Goal: Transaction & Acquisition: Subscribe to service/newsletter

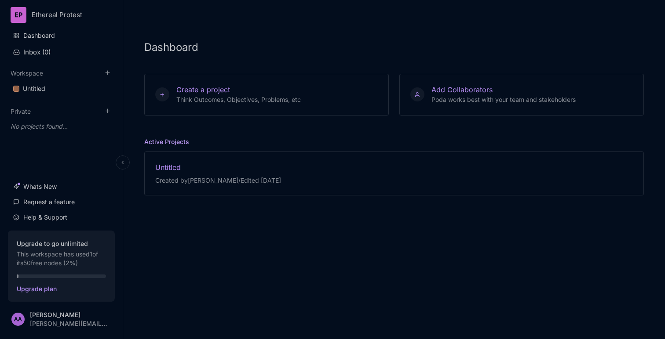
click at [63, 16] on html "EP Ethereal Protest Dashboard Inbox ( 0 ) Workspace Untitled To pick up a dragg…" at bounding box center [332, 169] width 665 height 339
click at [52, 313] on html "EP Ethereal Protest Dashboard Inbox ( 0 ) Workspace Untitled To pick up a dragg…" at bounding box center [332, 169] width 665 height 339
click at [36, 278] on div "Account Settings" at bounding box center [61, 280] width 109 height 13
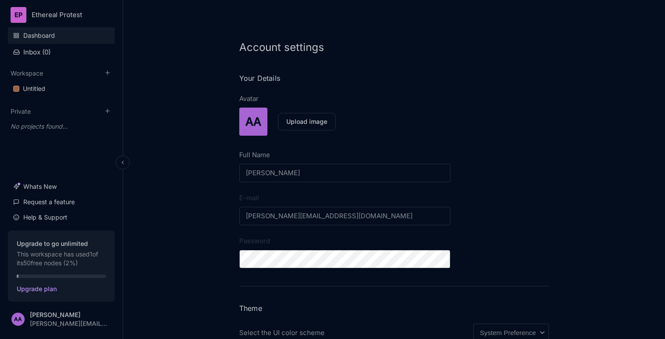
click at [51, 34] on link "Dashboard" at bounding box center [61, 35] width 107 height 17
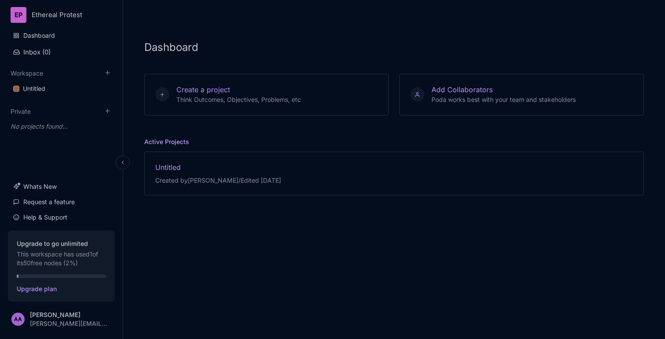
click at [27, 13] on html "EP Ethereal Protest Dashboard Inbox ( 0 ) Workspace Untitled To pick up a dragg…" at bounding box center [332, 169] width 665 height 339
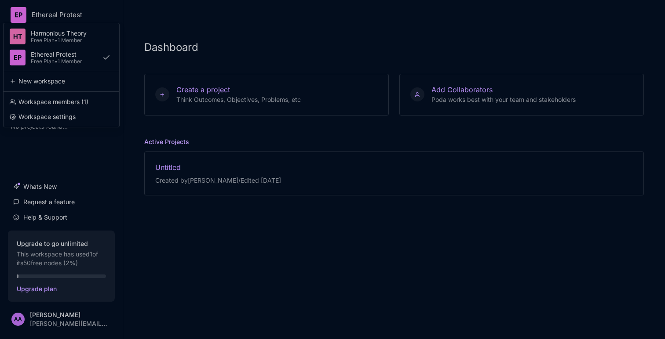
click at [56, 268] on html "EP Ethereal Protest HT Harmonious Theory Free Plan • 1 Member EP Ethereal Prote…" at bounding box center [332, 169] width 665 height 339
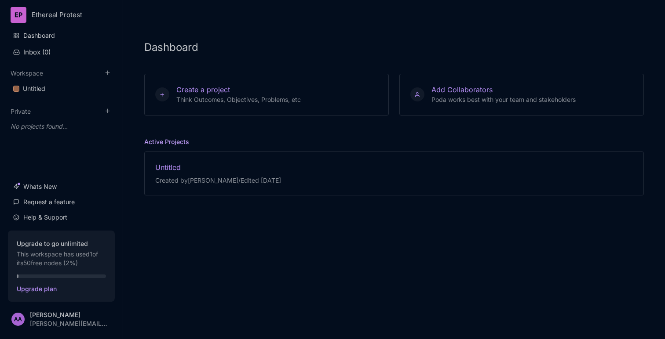
click at [56, 268] on button "Upgrade to go unlimited This workspace has used 1 of its 50 free nodes ( 2 %) U…" at bounding box center [61, 266] width 107 height 71
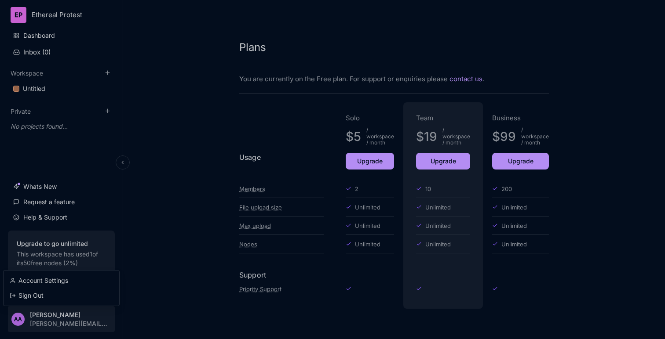
click at [50, 321] on html "EP Ethereal Protest Dashboard Inbox ( 0 ) Workspace Untitled To pick up a dragg…" at bounding box center [332, 169] width 665 height 339
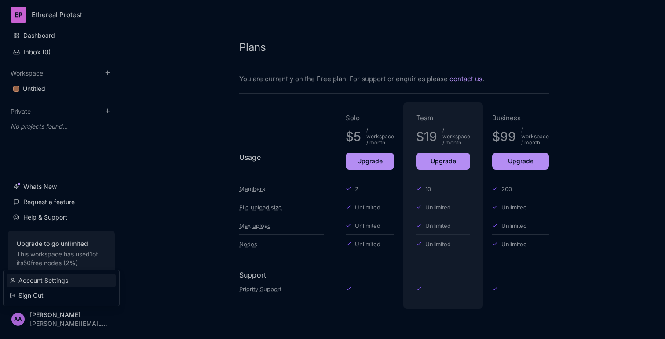
click at [45, 279] on div "Account Settings" at bounding box center [61, 280] width 109 height 13
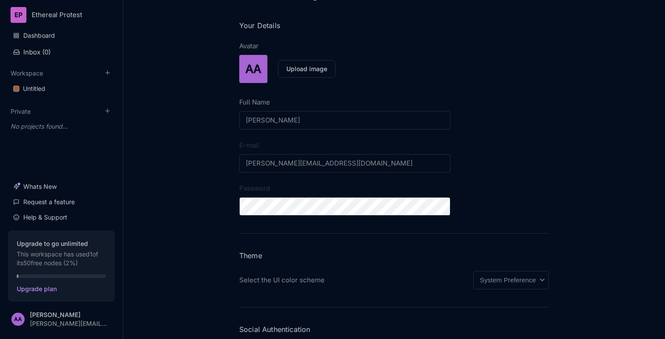
scroll to position [202, 0]
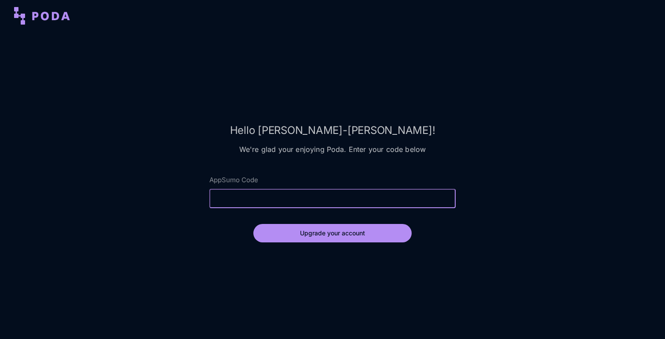
click at [236, 196] on input "AppSumo Code" at bounding box center [332, 198] width 246 height 19
paste input "ZYTroOGhpFdEF4hKKDknPX"
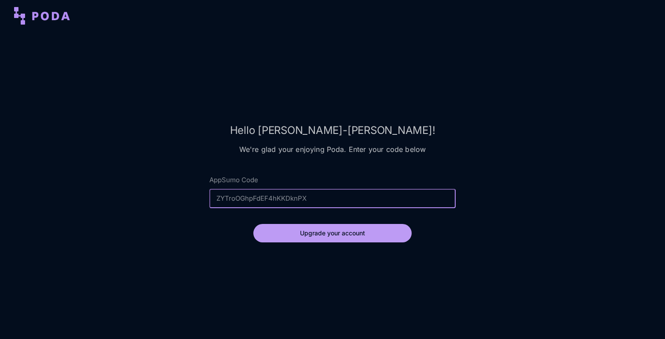
type input "ZYTroOGhpFdEF4hKKDknPX"
click at [289, 232] on button "Upgrade your account" at bounding box center [332, 233] width 158 height 18
click at [336, 237] on button "Upgrade your account" at bounding box center [332, 233] width 158 height 18
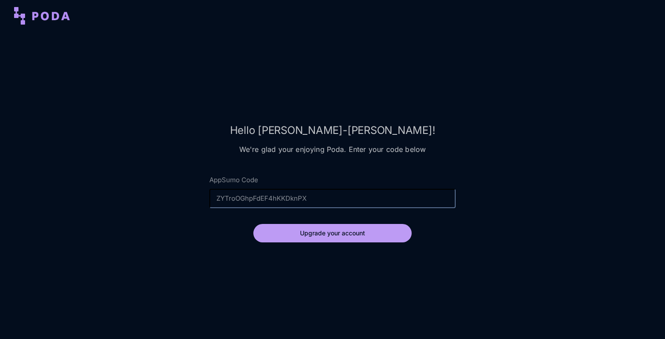
click at [336, 237] on button "Upgrade your account" at bounding box center [332, 233] width 158 height 18
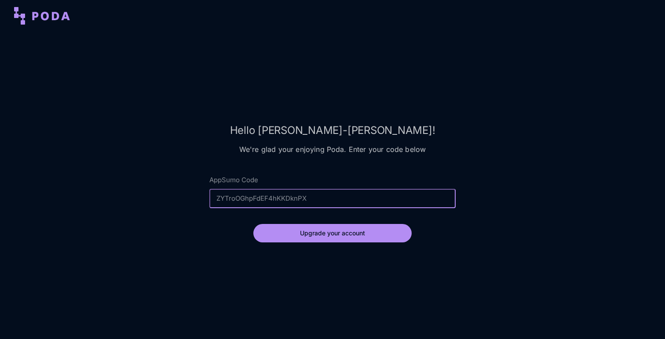
click at [329, 205] on input "ZYTroOGhpFdEF4hKKDknPX" at bounding box center [332, 198] width 246 height 19
click at [253, 224] on button "Upgrade your account" at bounding box center [332, 233] width 158 height 18
click at [251, 195] on input "AppSumo Code" at bounding box center [332, 199] width 246 height 18
paste input "ZYTroOGhpFdEF4hKKDknPX"
type input "ZYTroOGhpFdEF4hKKDknPX"
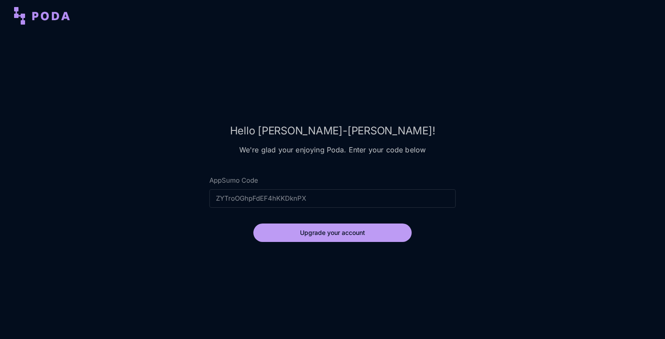
click at [281, 233] on button "Upgrade your account" at bounding box center [332, 233] width 158 height 18
